Goal: Participate in discussion

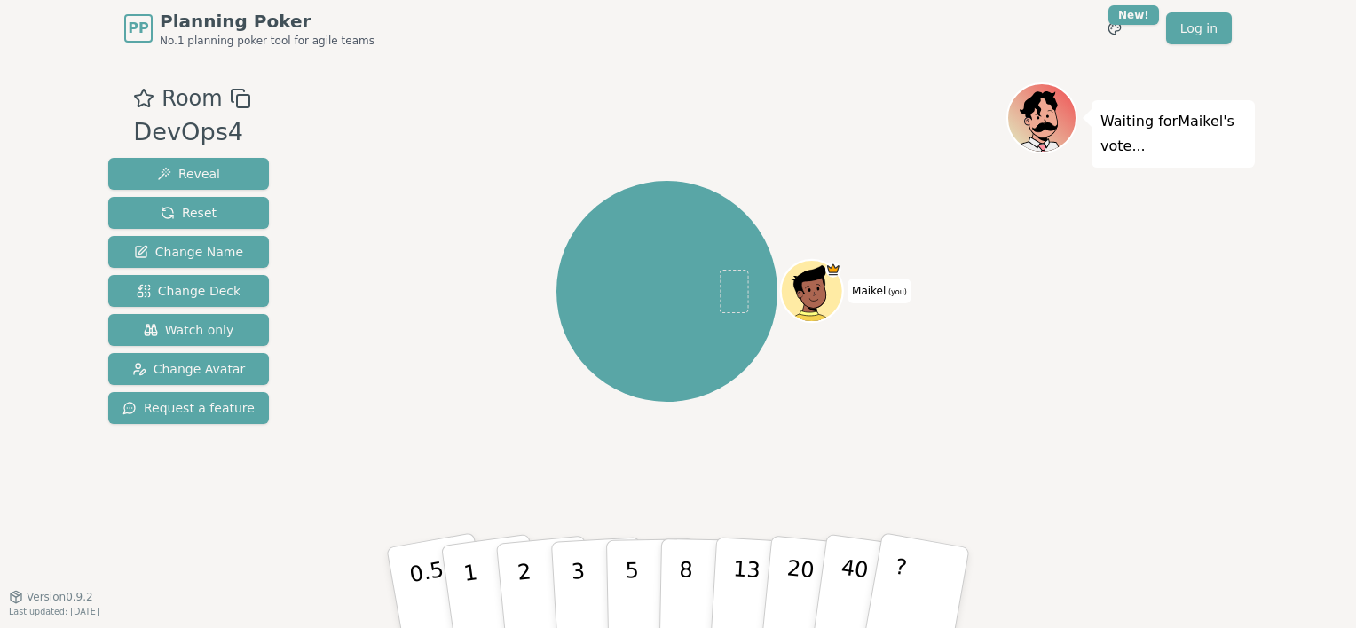
click at [1068, 287] on div "Waiting for Maikel 's vote..." at bounding box center [1130, 327] width 249 height 488
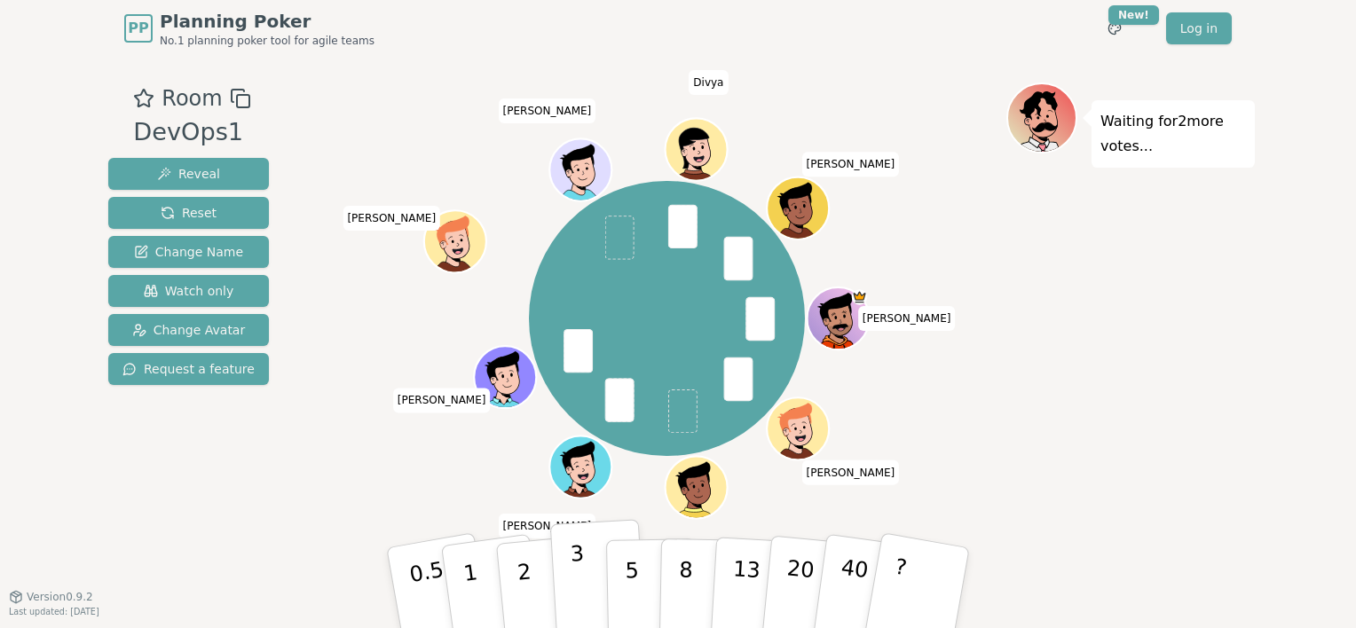
click at [596, 564] on button "3" at bounding box center [598, 588] width 97 height 138
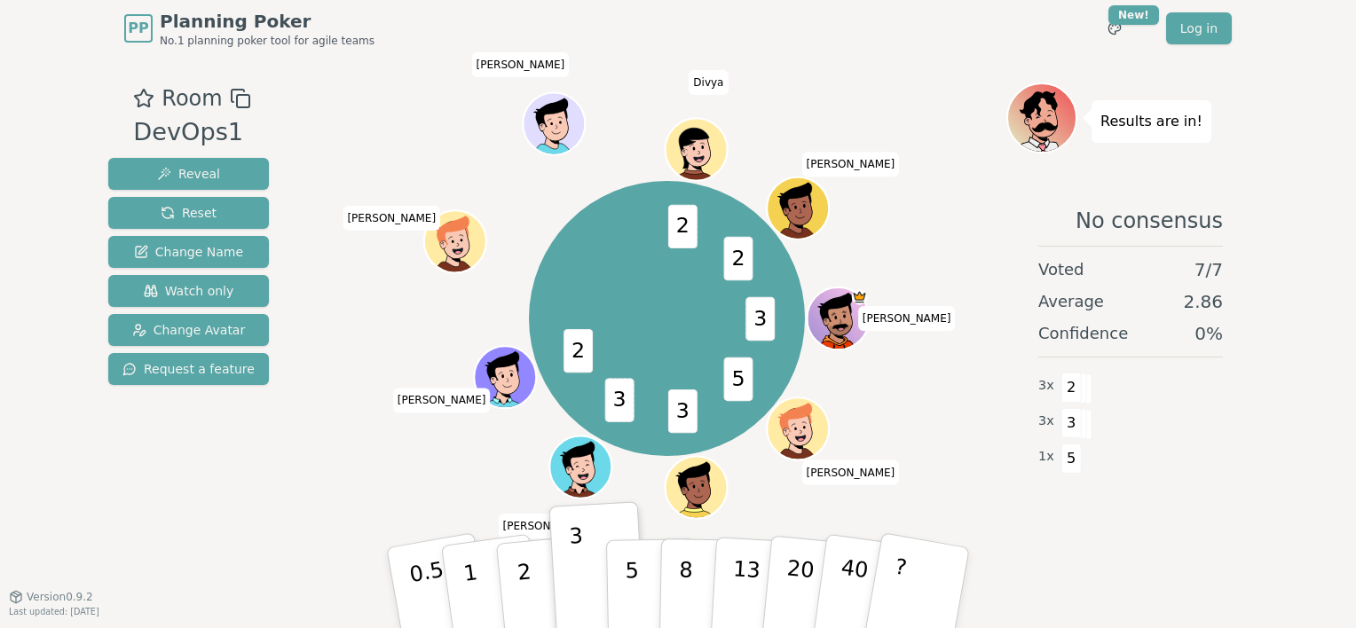
click at [440, 162] on div "3 5 3 3 2 2 2 [PERSON_NAME] (you) [PERSON_NAME] [PERSON_NAME] [PERSON_NAME] [PE…" at bounding box center [666, 318] width 679 height 408
click at [1227, 94] on div "Results are in!" at bounding box center [1130, 118] width 249 height 71
drag, startPoint x: 1186, startPoint y: 122, endPoint x: 1096, endPoint y: 121, distance: 89.7
click at [1096, 121] on div "Results are in!" at bounding box center [1152, 121] width 120 height 43
drag, startPoint x: 1096, startPoint y: 121, endPoint x: 1063, endPoint y: 64, distance: 65.6
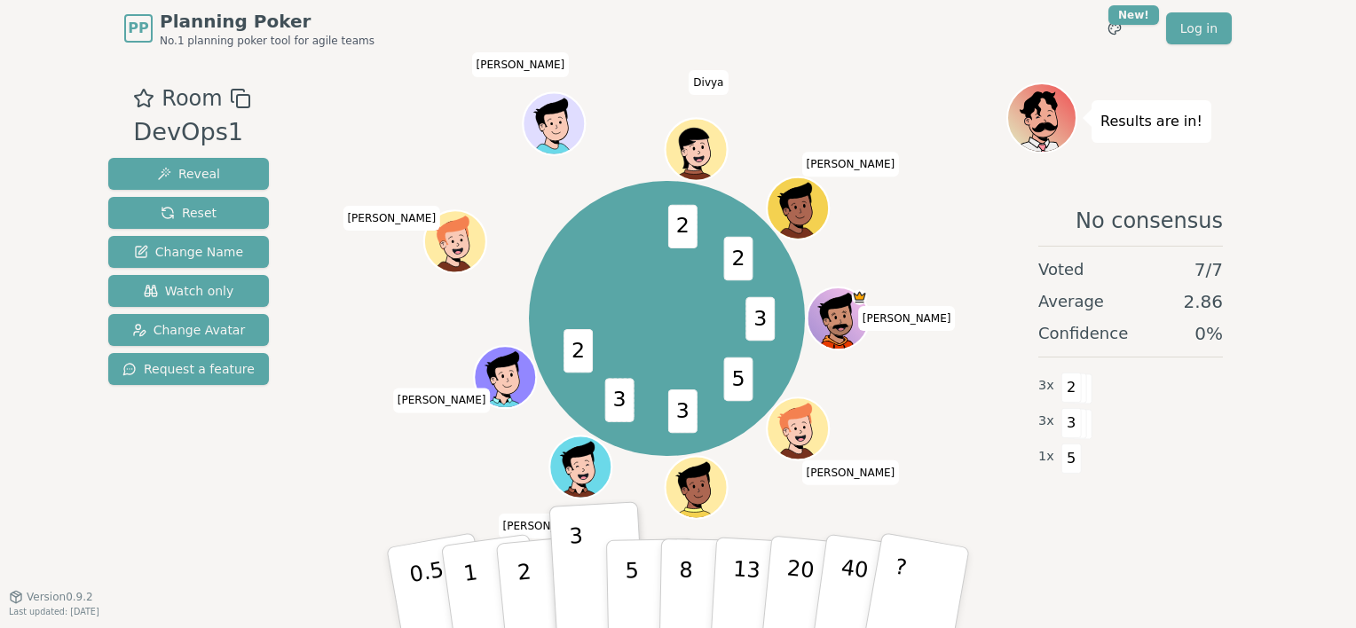
click at [1063, 64] on div "Room DevOps1 Reveal Reset Change Name Watch only Change Avatar Request a featur…" at bounding box center [678, 327] width 1154 height 540
drag, startPoint x: 1040, startPoint y: 268, endPoint x: 1071, endPoint y: 277, distance: 32.3
click at [1071, 277] on span "Voted" at bounding box center [1061, 269] width 46 height 25
click at [1078, 272] on span "Voted" at bounding box center [1061, 269] width 46 height 25
drag, startPoint x: 889, startPoint y: 320, endPoint x: 925, endPoint y: 323, distance: 35.7
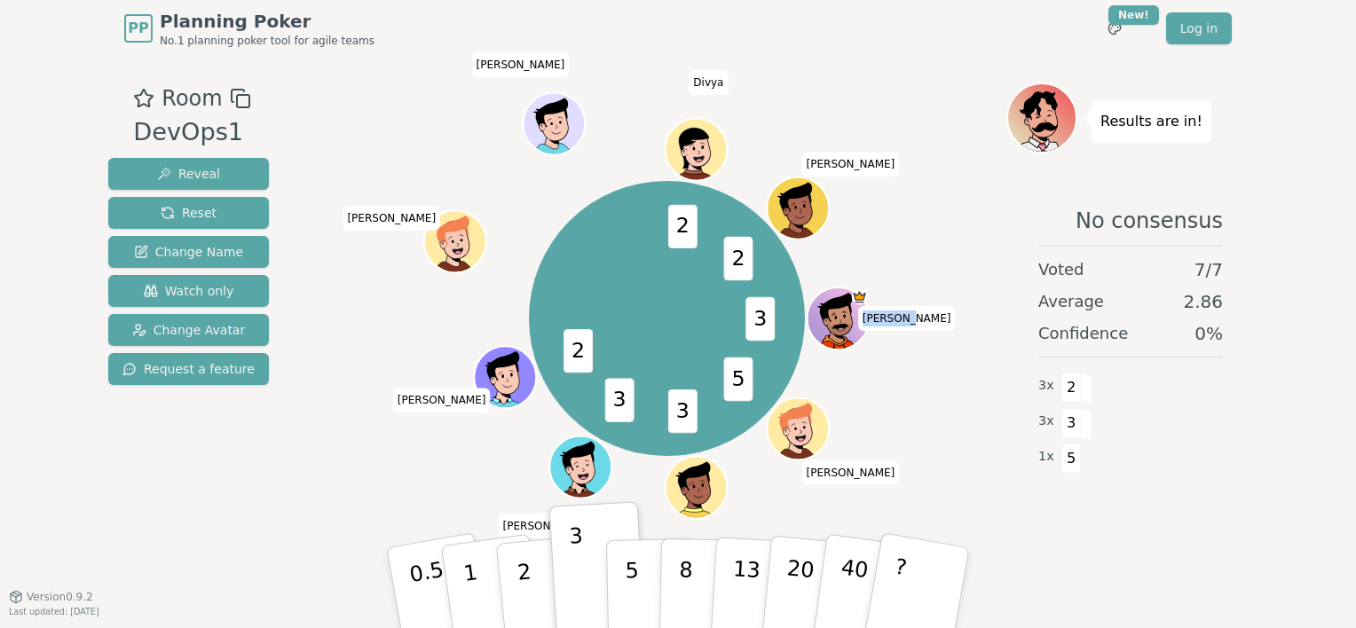
click at [925, 323] on span "[PERSON_NAME]" at bounding box center [907, 318] width 98 height 25
drag, startPoint x: 925, startPoint y: 323, endPoint x: 911, endPoint y: 370, distance: 48.9
click at [911, 370] on div "3 5 3 3 2 2 2 [PERSON_NAME] (you) [PERSON_NAME] [PERSON_NAME] [PERSON_NAME] [PE…" at bounding box center [666, 318] width 679 height 408
drag, startPoint x: 894, startPoint y: 320, endPoint x: 919, endPoint y: 323, distance: 25.1
click at [919, 323] on span "[PERSON_NAME]" at bounding box center [907, 318] width 98 height 25
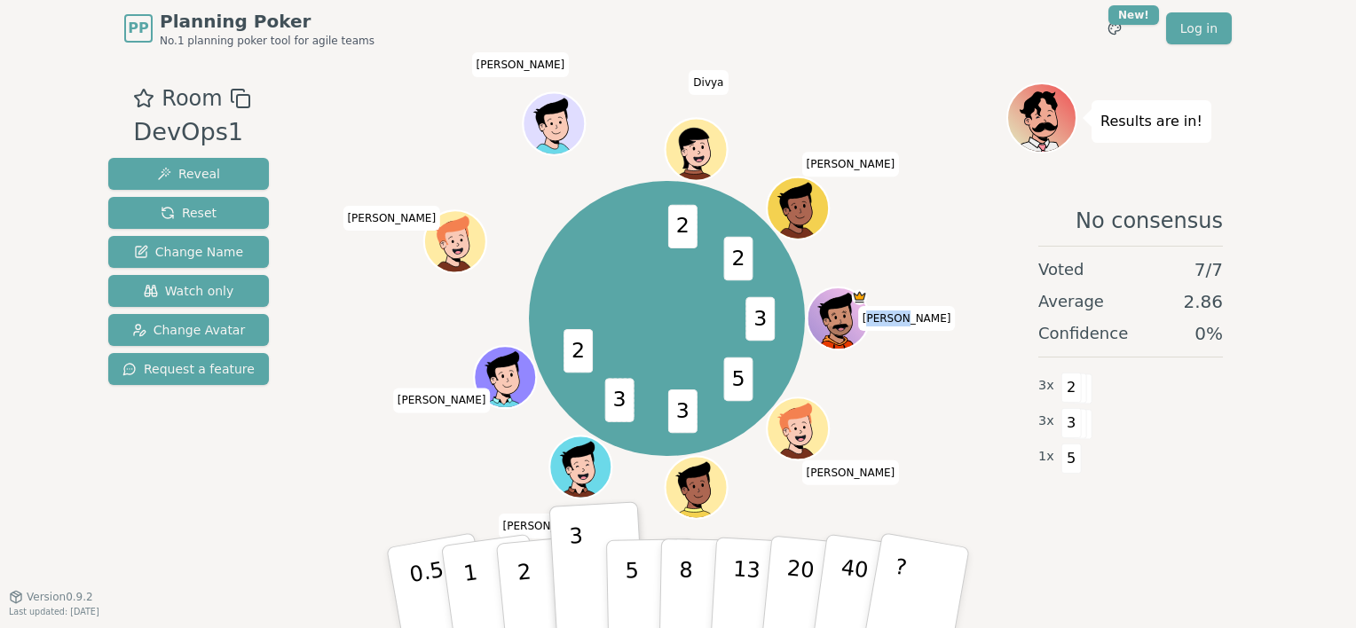
drag, startPoint x: 919, startPoint y: 323, endPoint x: 896, endPoint y: 321, distance: 22.3
click at [896, 321] on span "[PERSON_NAME]" at bounding box center [907, 318] width 98 height 25
drag, startPoint x: 896, startPoint y: 321, endPoint x: 885, endPoint y: 321, distance: 11.5
click at [885, 321] on span "[PERSON_NAME]" at bounding box center [907, 318] width 98 height 25
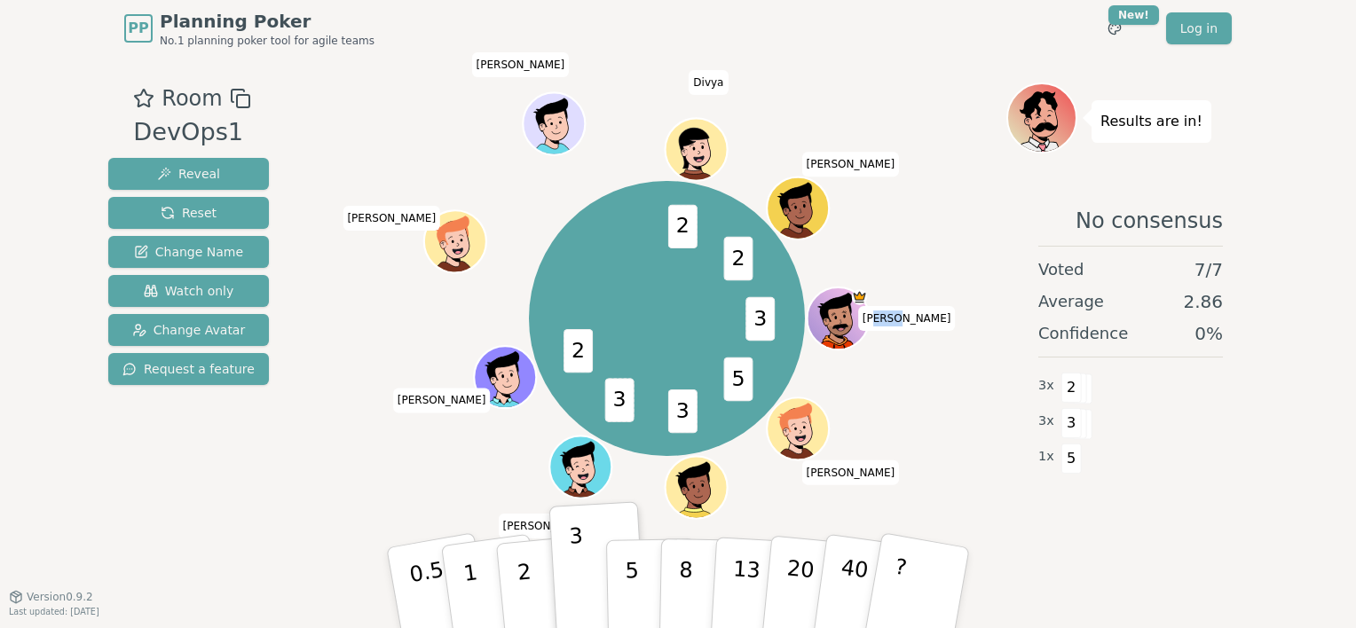
drag, startPoint x: 897, startPoint y: 321, endPoint x: 916, endPoint y: 321, distance: 18.6
click at [916, 321] on span "[PERSON_NAME]" at bounding box center [907, 318] width 98 height 25
drag, startPoint x: 916, startPoint y: 321, endPoint x: 914, endPoint y: 393, distance: 71.9
click at [914, 393] on div "3 5 3 3 2 2 2 [PERSON_NAME] (you) [PERSON_NAME] [PERSON_NAME] [PERSON_NAME] [PE…" at bounding box center [666, 318] width 679 height 408
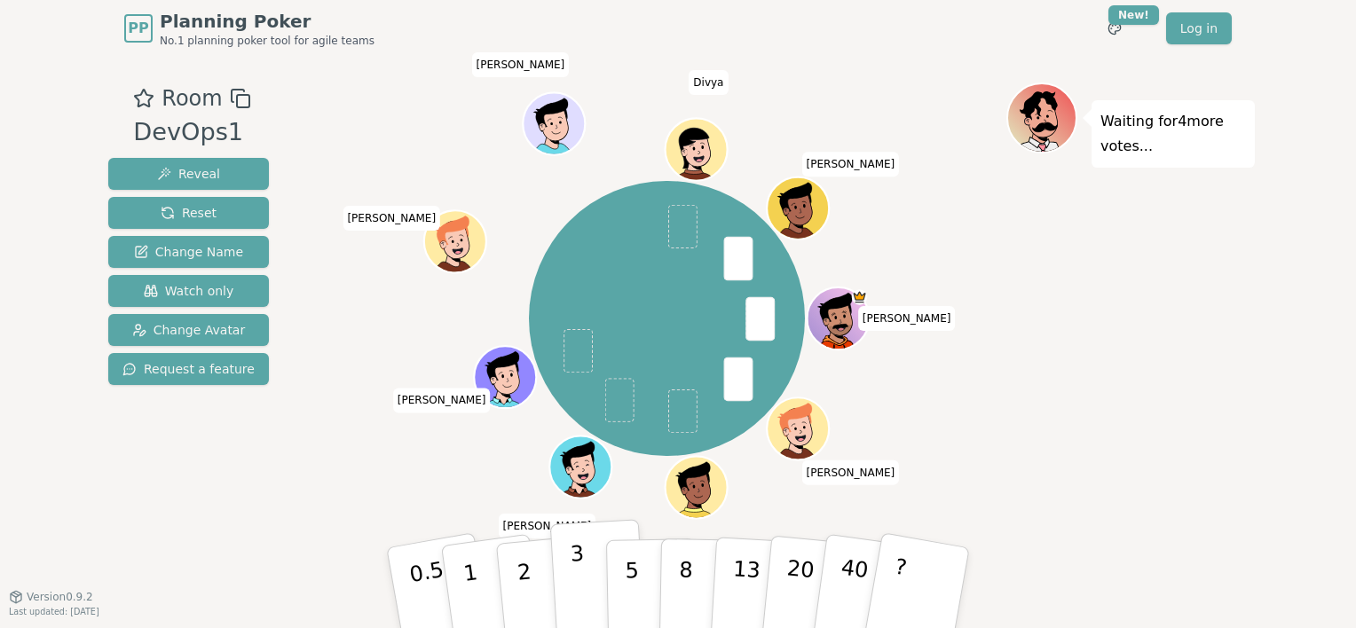
click at [581, 571] on p "3" at bounding box center [580, 589] width 20 height 97
click at [1074, 452] on div "Waiting for 3 more votes..." at bounding box center [1130, 327] width 249 height 488
